Goal: Information Seeking & Learning: Learn about a topic

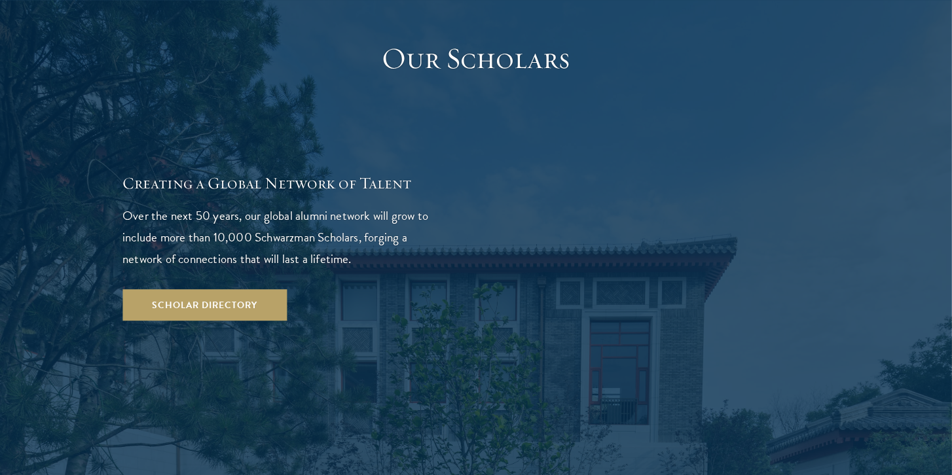
scroll to position [2319, 0]
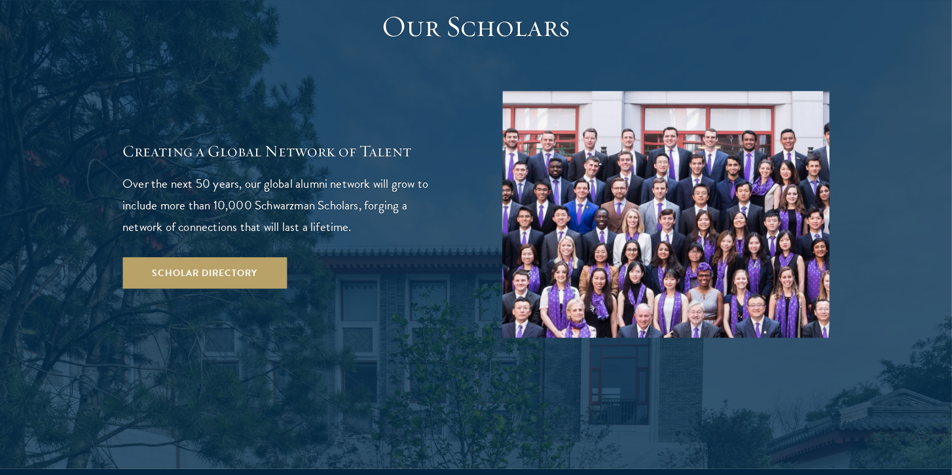
click at [716, 141] on img at bounding box center [665, 214] width 327 height 247
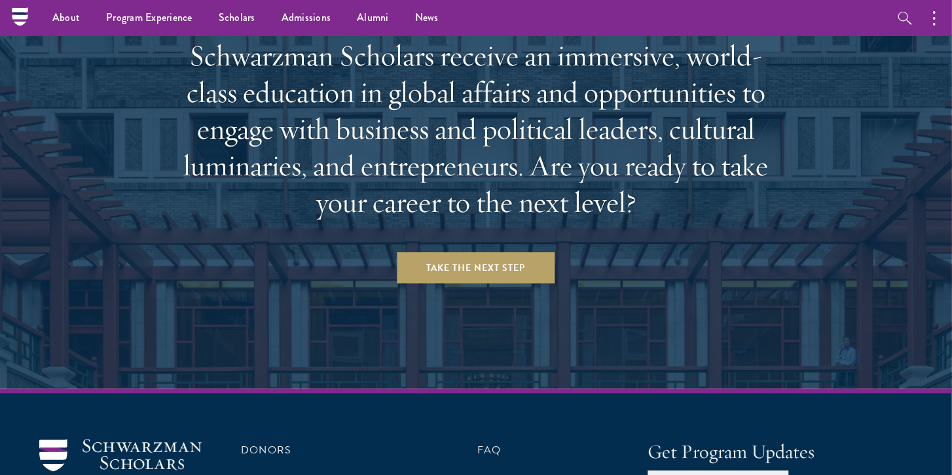
scroll to position [5462, 0]
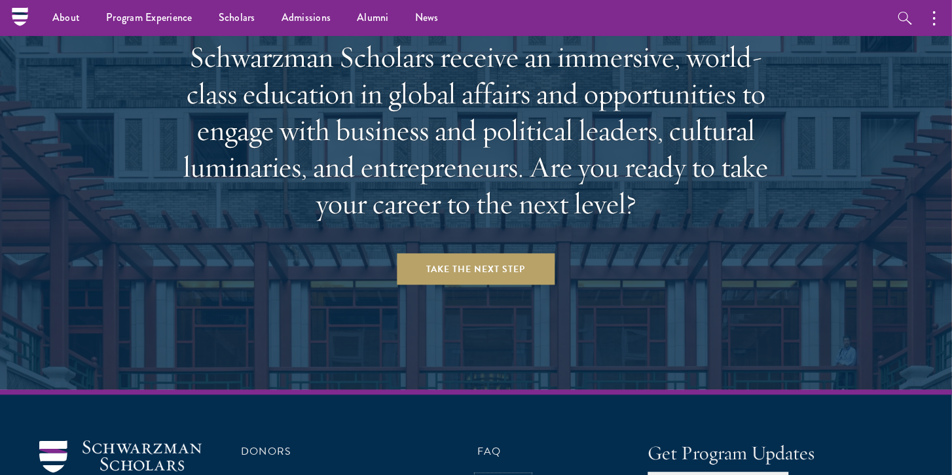
click at [503, 475] on link "Careers" at bounding box center [503, 484] width 52 height 16
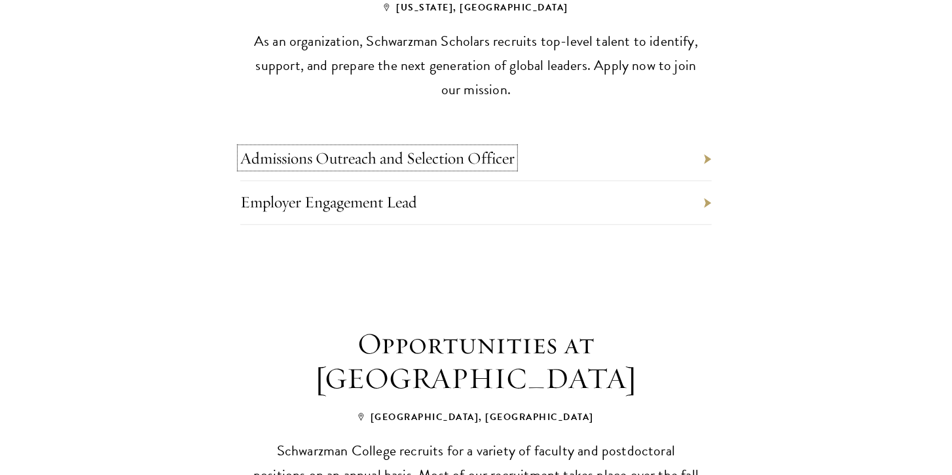
drag, startPoint x: 432, startPoint y: 77, endPoint x: 295, endPoint y: 58, distance: 138.2
click at [344, 148] on link "Admissions Outreach and Selection Officer" at bounding box center [377, 158] width 274 height 20
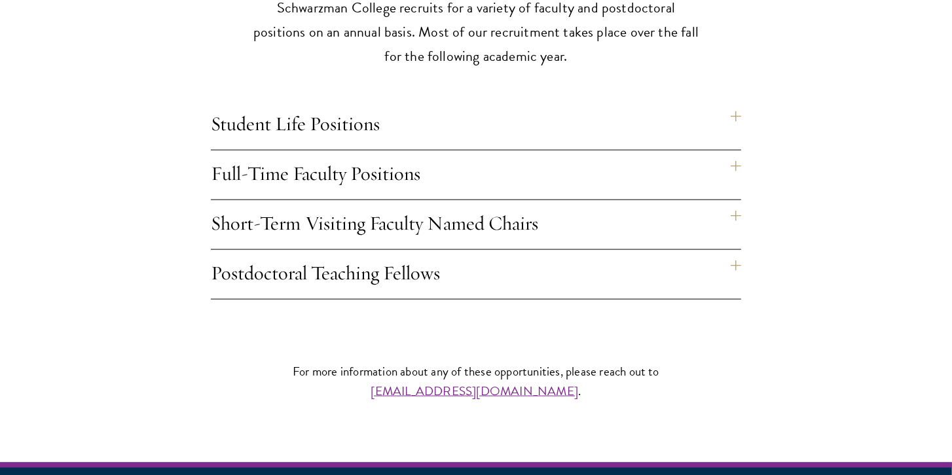
scroll to position [1122, 0]
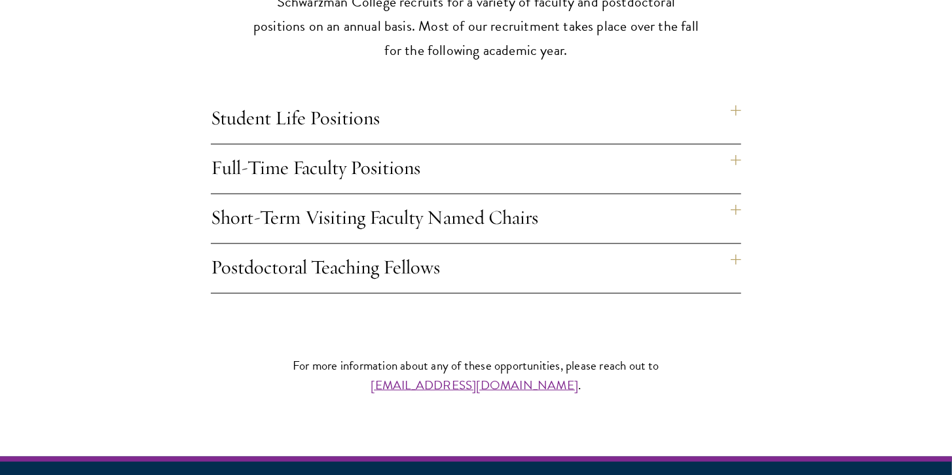
click at [737, 95] on h4 "Student Life Positions" at bounding box center [476, 119] width 530 height 49
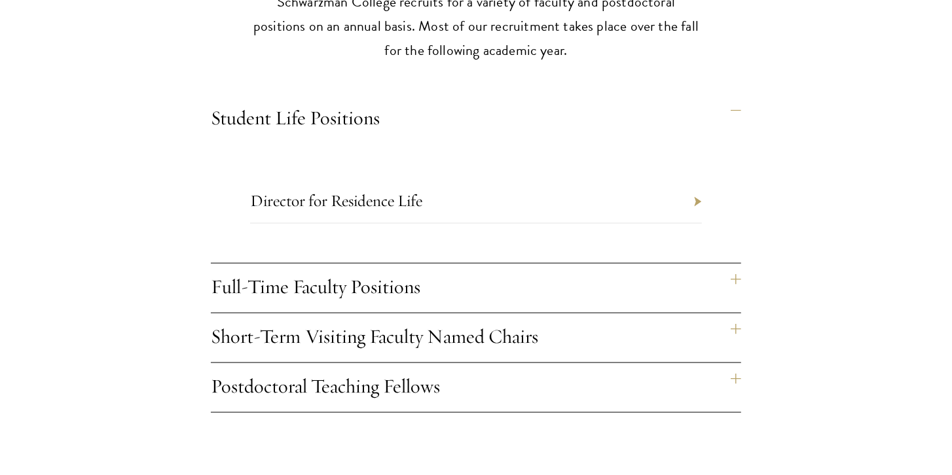
click at [740, 264] on h4 "Full-Time Faculty Positions" at bounding box center [476, 288] width 530 height 49
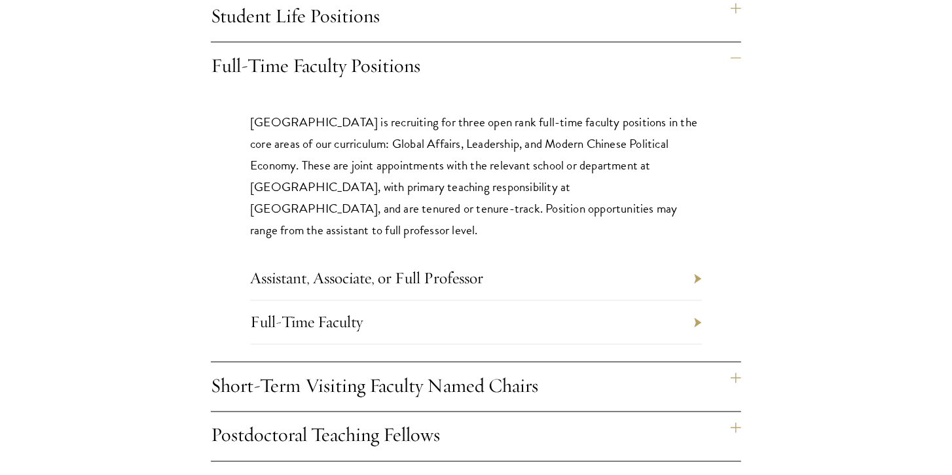
scroll to position [1234, 0]
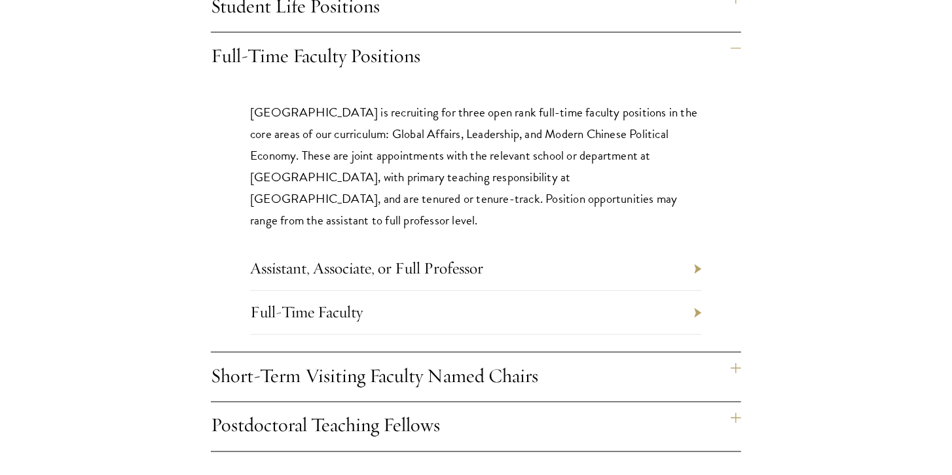
click at [690, 247] on li "Assistant, Associate, or Full Professor" at bounding box center [476, 269] width 452 height 44
click at [701, 247] on li "Assistant, Associate, or Full Professor" at bounding box center [476, 269] width 452 height 44
click at [693, 247] on li "Assistant, Associate, or Full Professor" at bounding box center [476, 269] width 452 height 44
click at [696, 247] on li "Assistant, Associate, or Full Professor" at bounding box center [476, 269] width 452 height 44
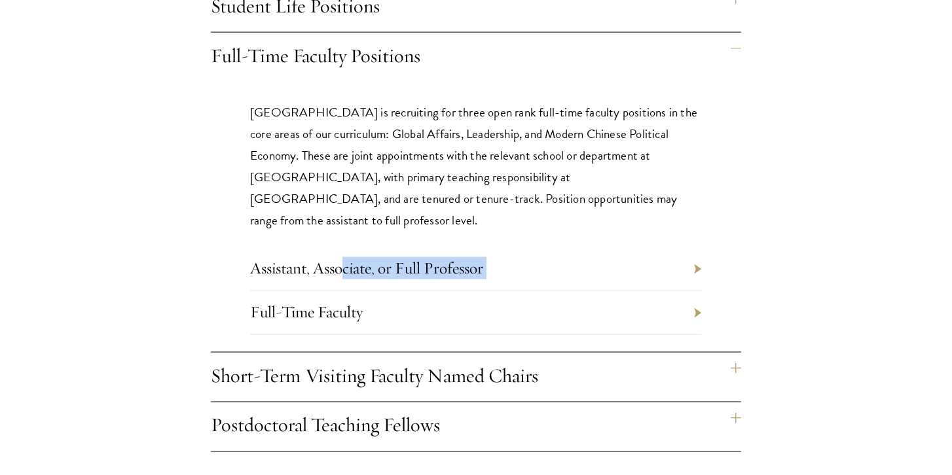
click at [697, 247] on li "Assistant, Associate, or Full Professor" at bounding box center [476, 269] width 452 height 44
click at [657, 247] on li "Assistant, Associate, or Full Professor" at bounding box center [476, 269] width 452 height 44
click at [340, 258] on link "Assistant, Associate, or Full Professor" at bounding box center [366, 268] width 233 height 20
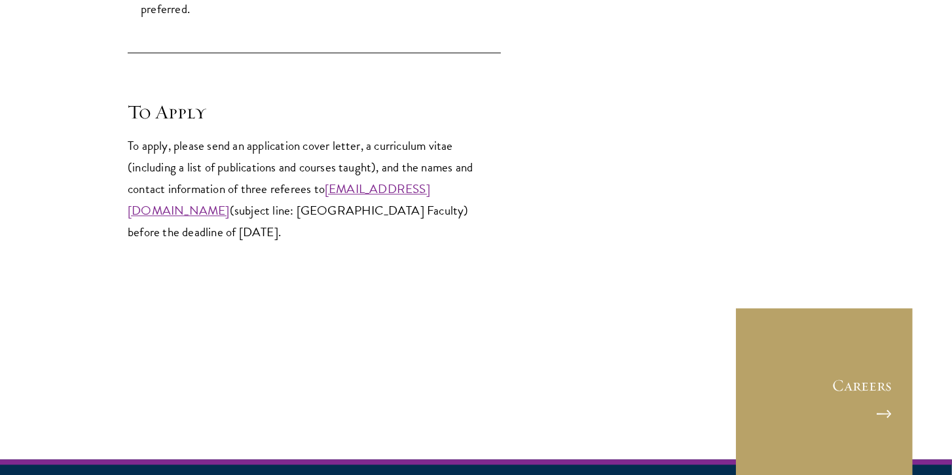
scroll to position [1908, 0]
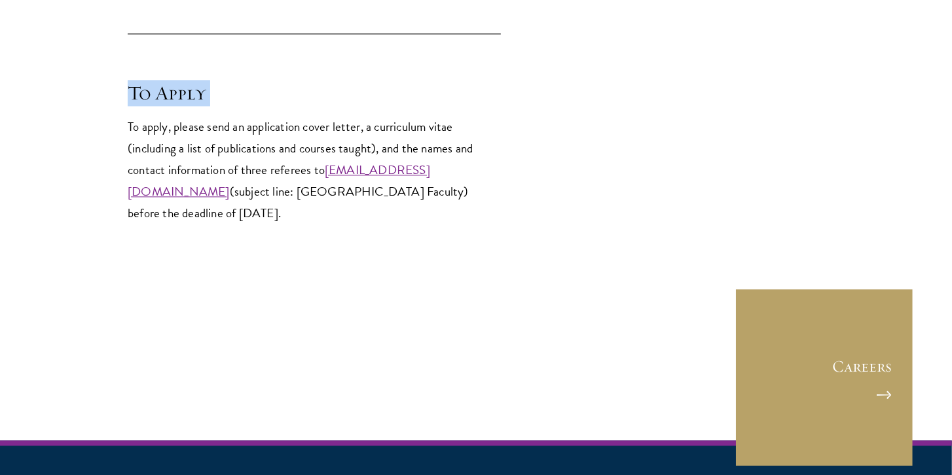
click at [438, 188] on p "To apply, please send an application cover letter, a curriculum vitae (includin…" at bounding box center [314, 170] width 373 height 108
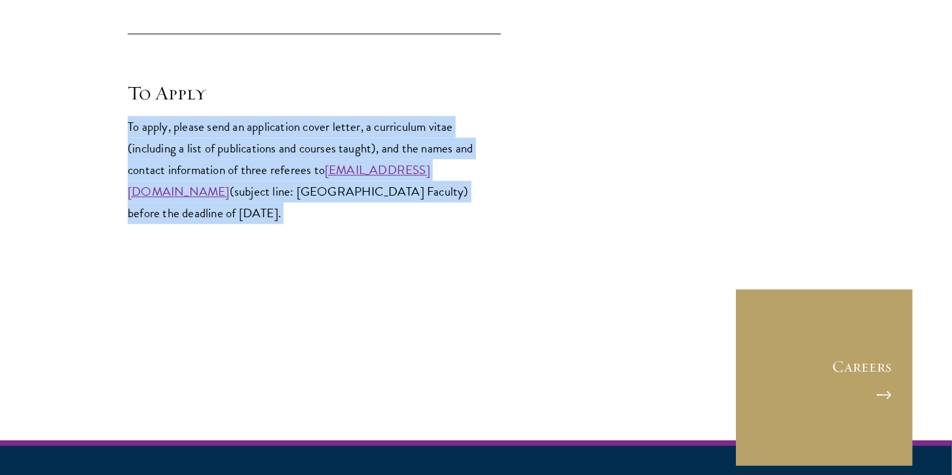
click at [438, 188] on p "To apply, please send an application cover letter, a curriculum vitae (includin…" at bounding box center [314, 170] width 373 height 108
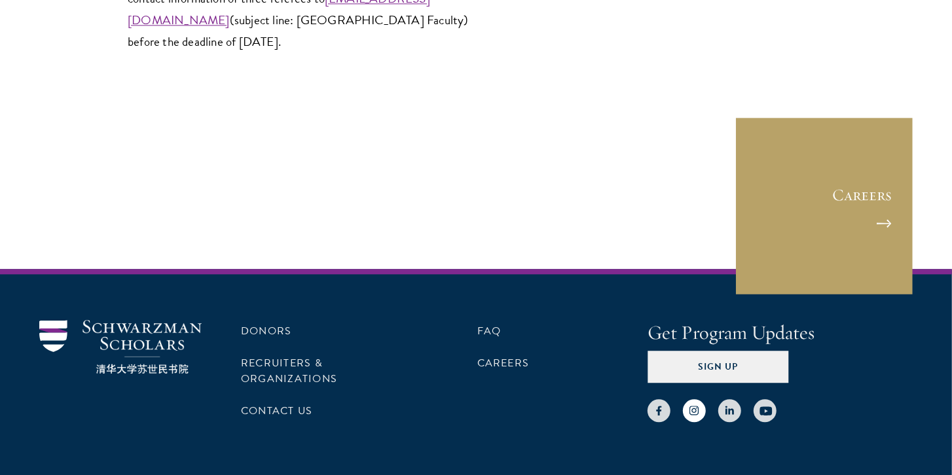
scroll to position [2137, 0]
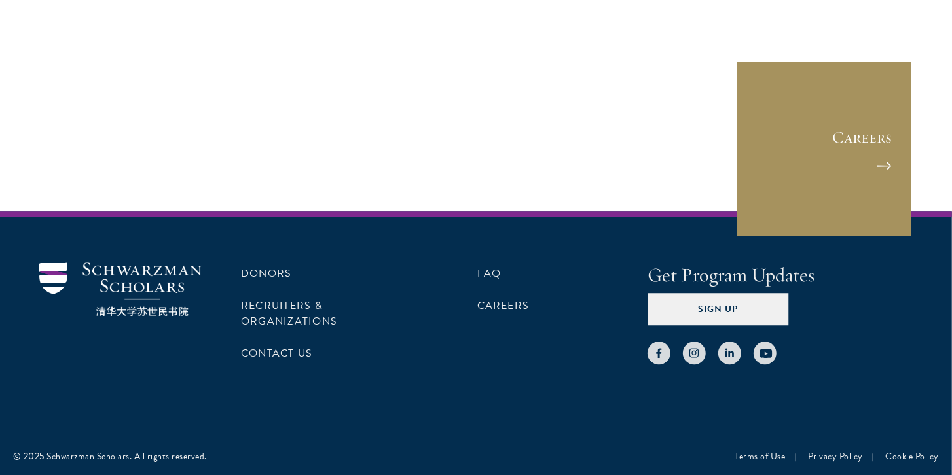
click at [784, 138] on link "Careers" at bounding box center [824, 148] width 177 height 177
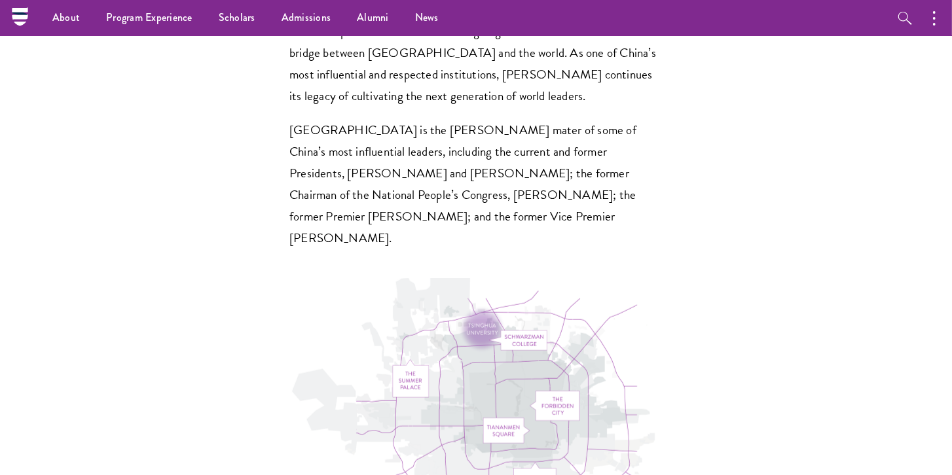
scroll to position [4003, 0]
